Goal: Task Accomplishment & Management: Manage account settings

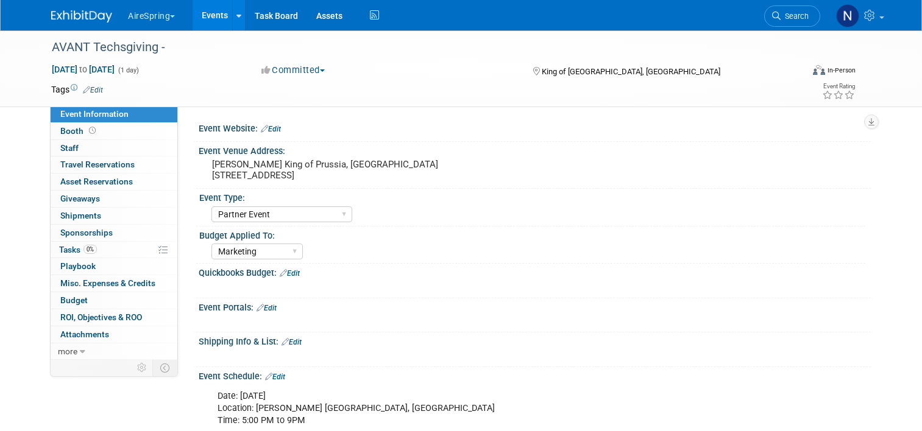
select select "Partner Event"
select select "Marketing"
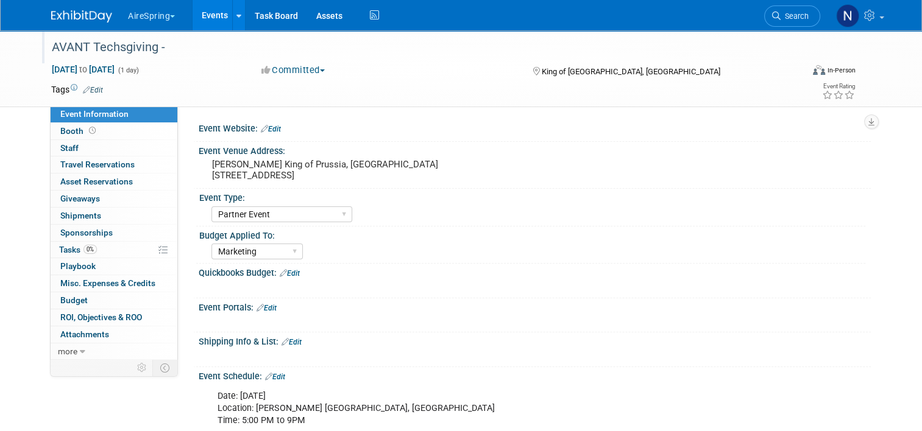
click at [305, 39] on div "AVANT Techsgiving -" at bounding box center [417, 48] width 739 height 22
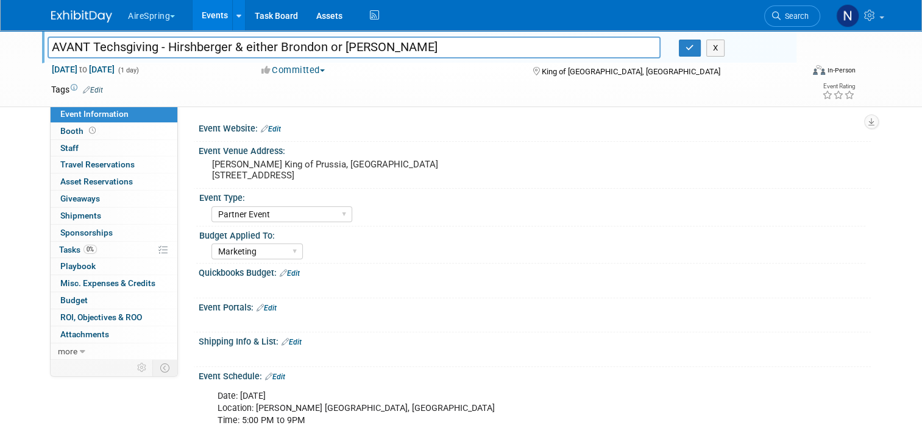
type input "AVANT Techsgiving - Hirshberger & either Brondon or [PERSON_NAME]"
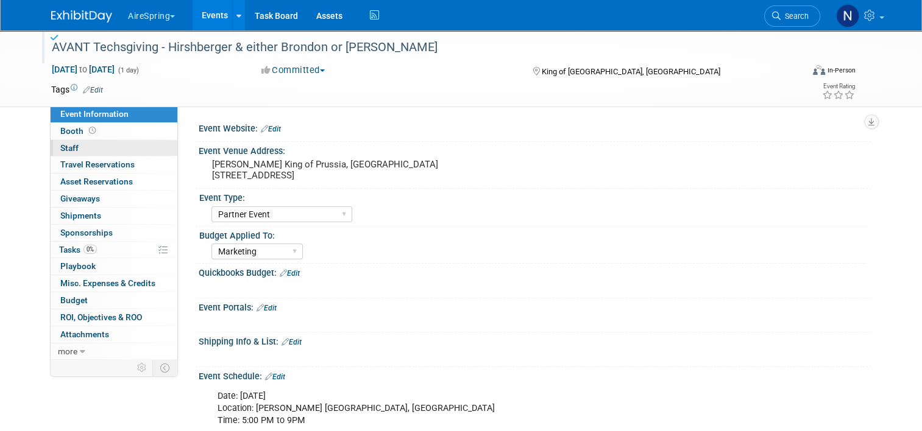
click at [107, 146] on link "0 Staff 0" at bounding box center [114, 148] width 127 height 16
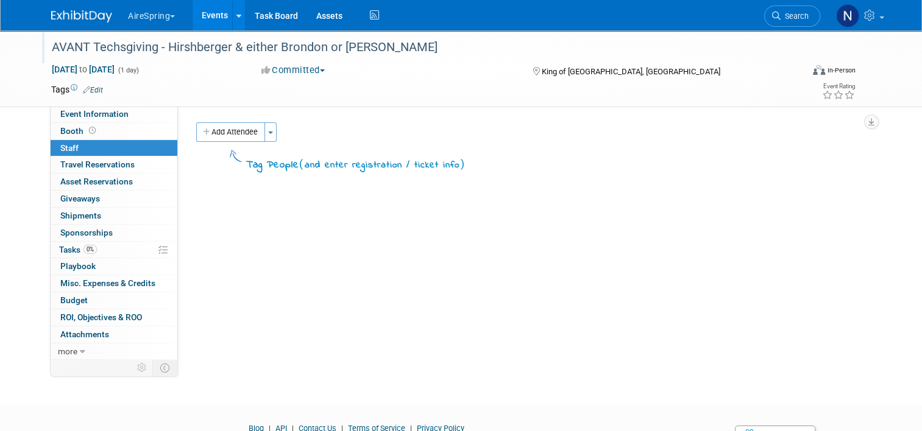
click at [271, 133] on div "Add Attendee Toggle Dropdown Quick -Tag Attendees Apply" at bounding box center [528, 131] width 665 height 19
click at [266, 134] on button "Toggle Dropdown" at bounding box center [270, 131] width 12 height 19
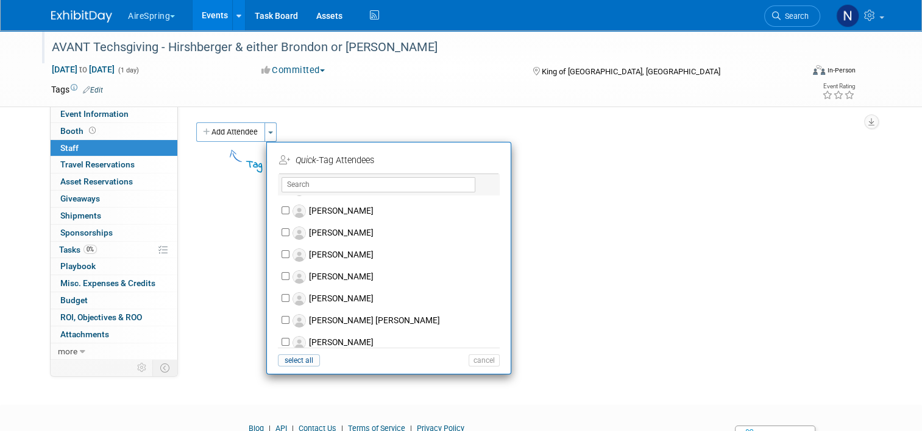
scroll to position [731, 0]
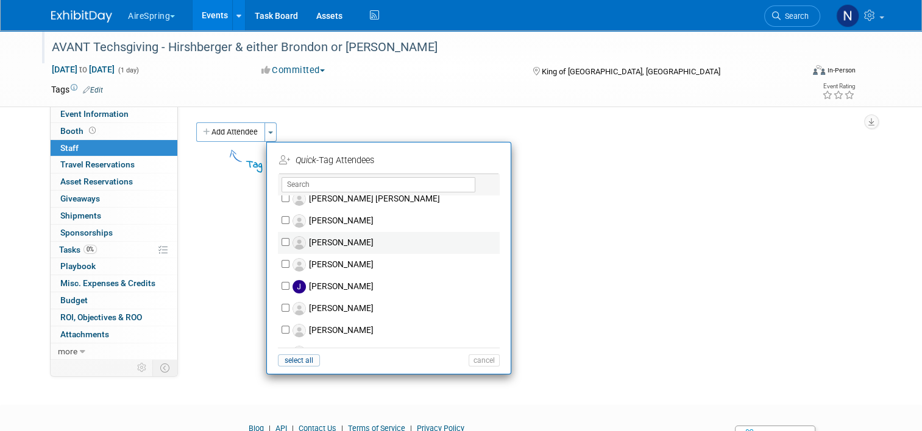
click at [325, 244] on label "John Hirshberger" at bounding box center [396, 243] width 214 height 22
click at [289, 244] on input "John Hirshberger" at bounding box center [285, 242] width 8 height 8
checkbox input "true"
click at [468, 160] on button "Apply" at bounding box center [479, 161] width 37 height 18
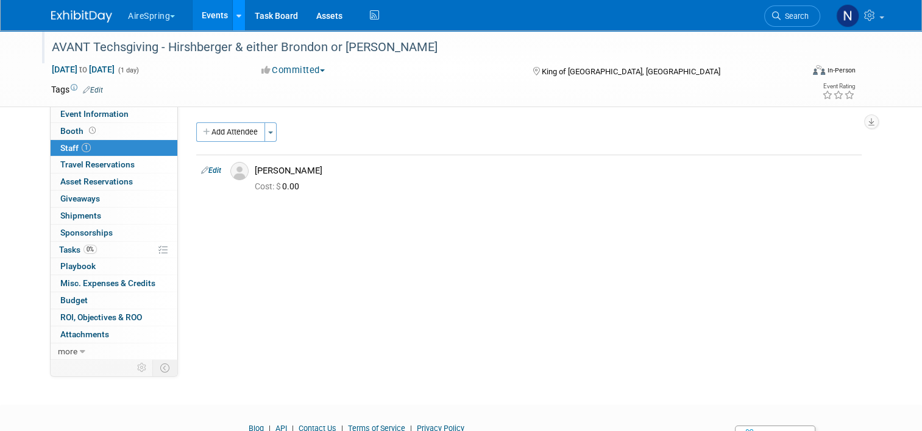
click at [232, 6] on link at bounding box center [238, 15] width 13 height 30
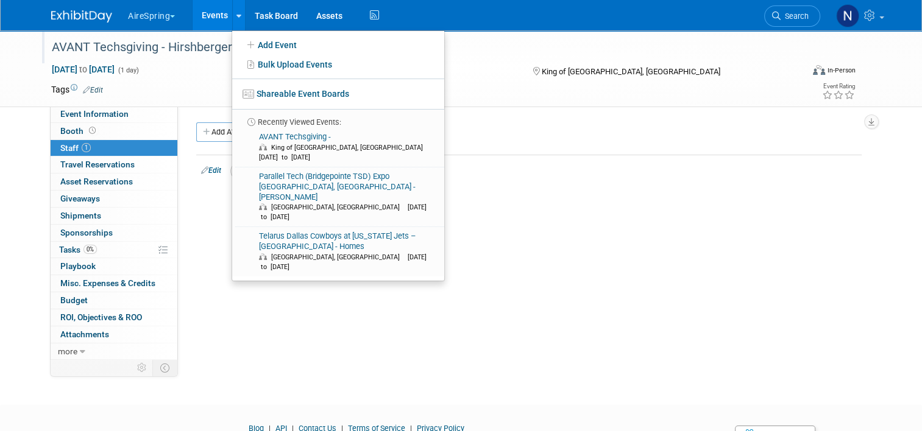
click at [209, 22] on link "Events" at bounding box center [214, 15] width 44 height 30
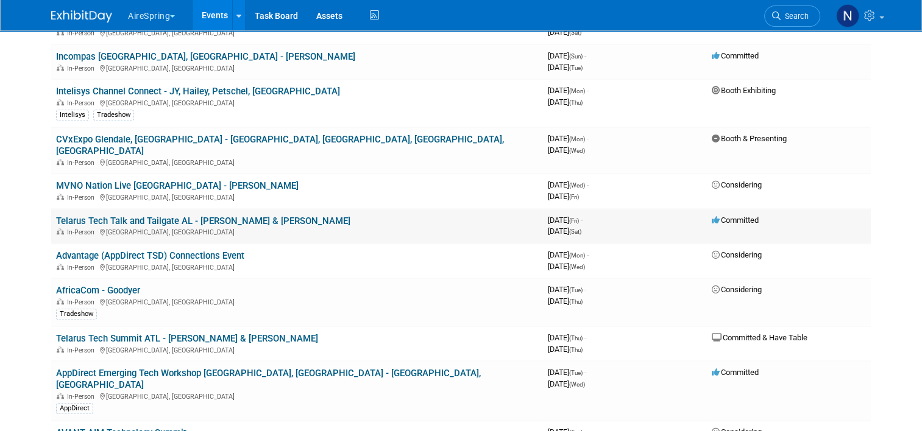
scroll to position [853, 0]
